Goal: Task Accomplishment & Management: Complete application form

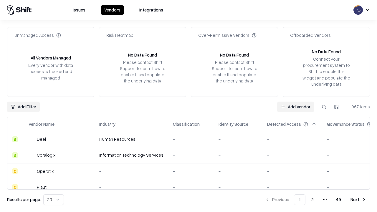
click at [296, 107] on link "Add Vendor" at bounding box center [295, 107] width 37 height 11
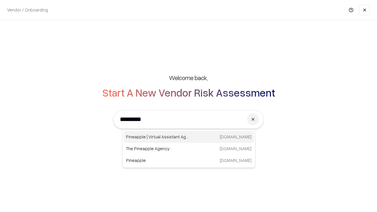
click at [189, 137] on div "Pineapple | Virtual Assistant Agency [DOMAIN_NAME]" at bounding box center [189, 137] width 130 height 12
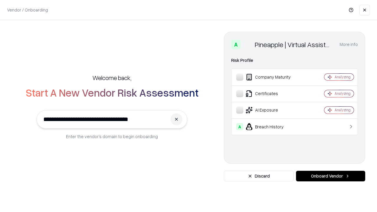
type input "**********"
click at [331, 176] on button "Onboard Vendor" at bounding box center [330, 176] width 69 height 11
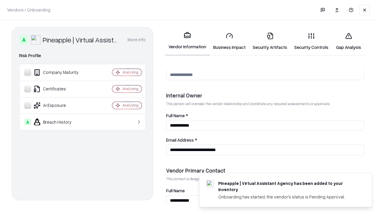
scroll to position [306, 0]
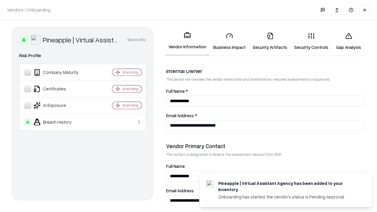
click at [230, 41] on link "Business Impact" at bounding box center [230, 41] width 40 height 27
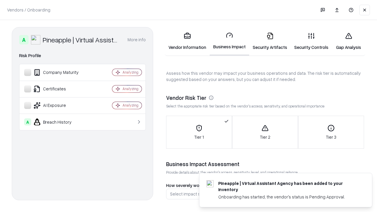
click at [270, 41] on link "Security Artifacts" at bounding box center [270, 41] width 42 height 27
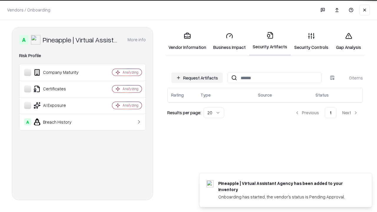
click at [197, 78] on button "Request Artifacts" at bounding box center [197, 78] width 51 height 11
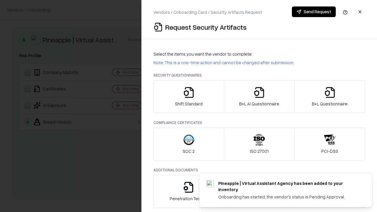
click at [189, 97] on icon "button" at bounding box center [189, 93] width 12 height 12
click at [314, 12] on button "Send Request" at bounding box center [314, 11] width 44 height 11
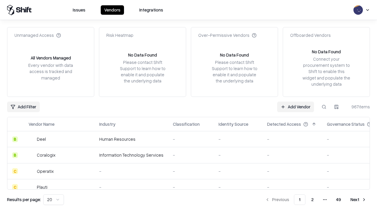
click at [324, 107] on button at bounding box center [324, 107] width 11 height 11
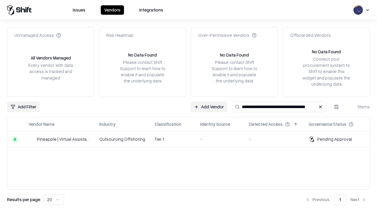
type input "**********"
click at [192, 139] on td "Tier 1" at bounding box center [173, 140] width 46 height 16
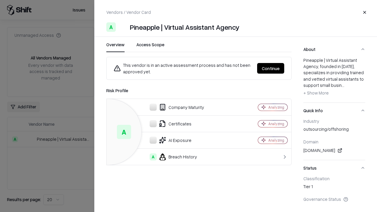
click at [271, 68] on button "Continue" at bounding box center [270, 68] width 27 height 11
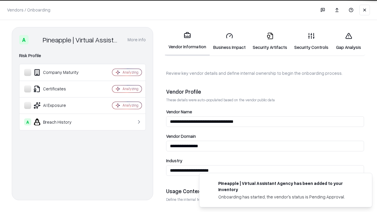
click at [270, 41] on link "Security Artifacts" at bounding box center [270, 41] width 42 height 27
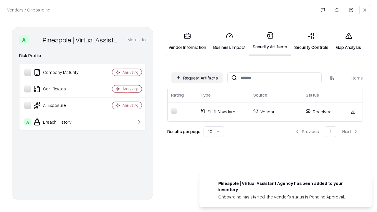
click at [312, 41] on link "Security Controls" at bounding box center [311, 41] width 41 height 27
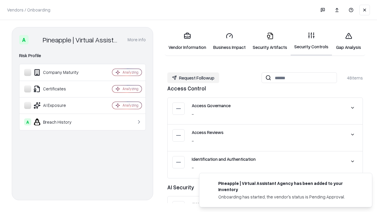
click at [193, 78] on button "Request Followup" at bounding box center [193, 78] width 52 height 11
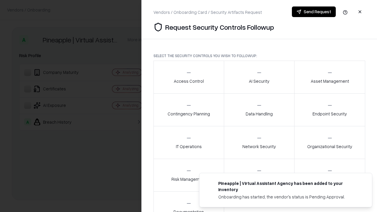
click at [189, 77] on div "Access Control" at bounding box center [189, 77] width 30 height 14
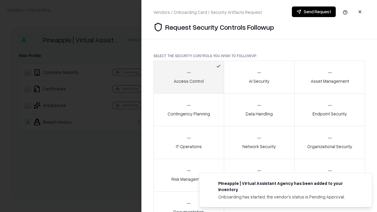
click at [314, 12] on button "Send Request" at bounding box center [314, 11] width 44 height 11
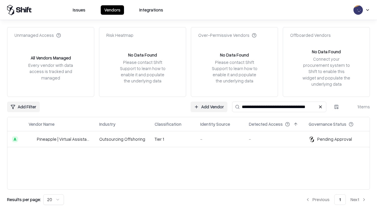
type input "**********"
click at [192, 139] on td "Tier 1" at bounding box center [173, 140] width 46 height 16
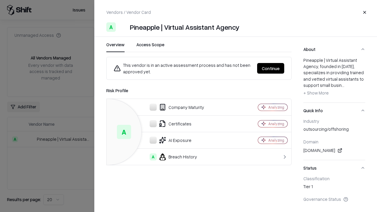
click at [271, 68] on button "Continue" at bounding box center [270, 68] width 27 height 11
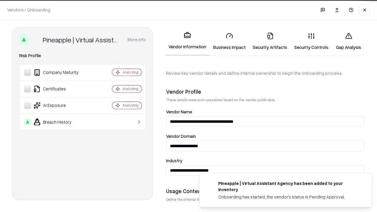
click at [349, 41] on link "Gap Analysis" at bounding box center [348, 41] width 33 height 27
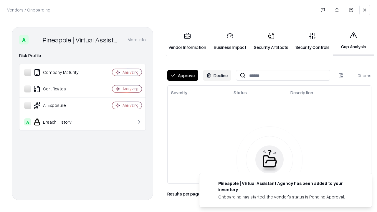
click at [183, 75] on button "Approve" at bounding box center [182, 75] width 31 height 11
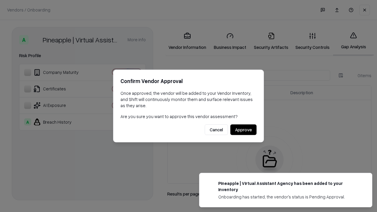
click at [244, 130] on button "Approve" at bounding box center [244, 130] width 26 height 11
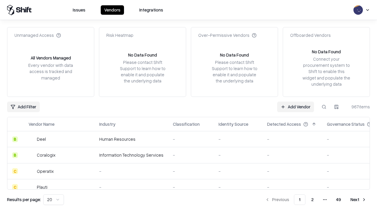
type input "**********"
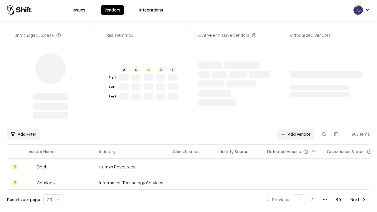
click at [296, 129] on link "Add Vendor" at bounding box center [295, 134] width 37 height 11
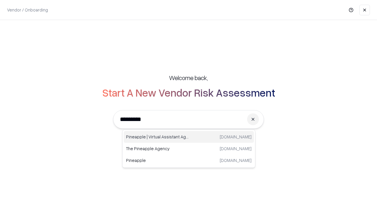
click at [189, 137] on div "Pineapple | Virtual Assistant Agency [DOMAIN_NAME]" at bounding box center [189, 137] width 130 height 12
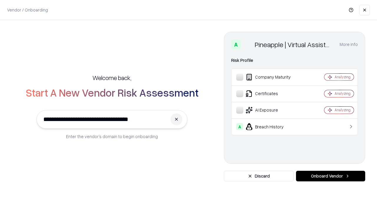
type input "**********"
click at [331, 176] on button "Onboard Vendor" at bounding box center [330, 176] width 69 height 11
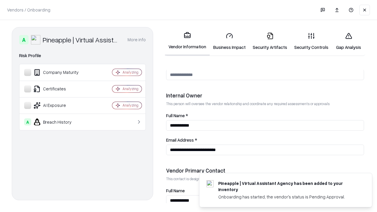
scroll to position [306, 0]
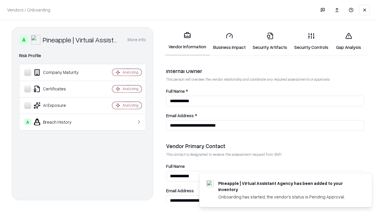
click at [349, 41] on link "Gap Analysis" at bounding box center [348, 41] width 33 height 27
